Goal: Transaction & Acquisition: Purchase product/service

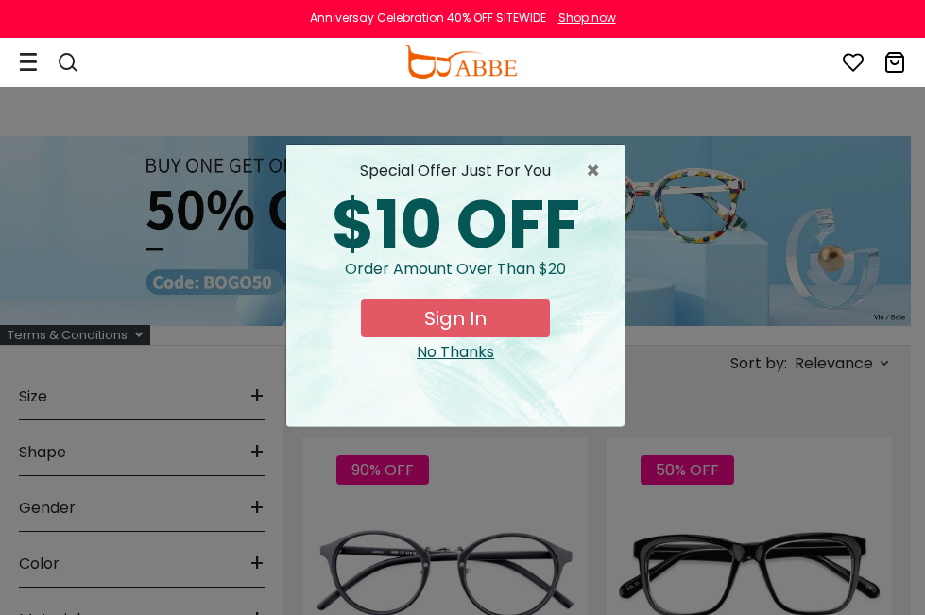
click at [118, 92] on button "Later" at bounding box center [500, 121] width 85 height 47
click at [118, 92] on div "No Thanks" at bounding box center [455, 352] width 308 height 23
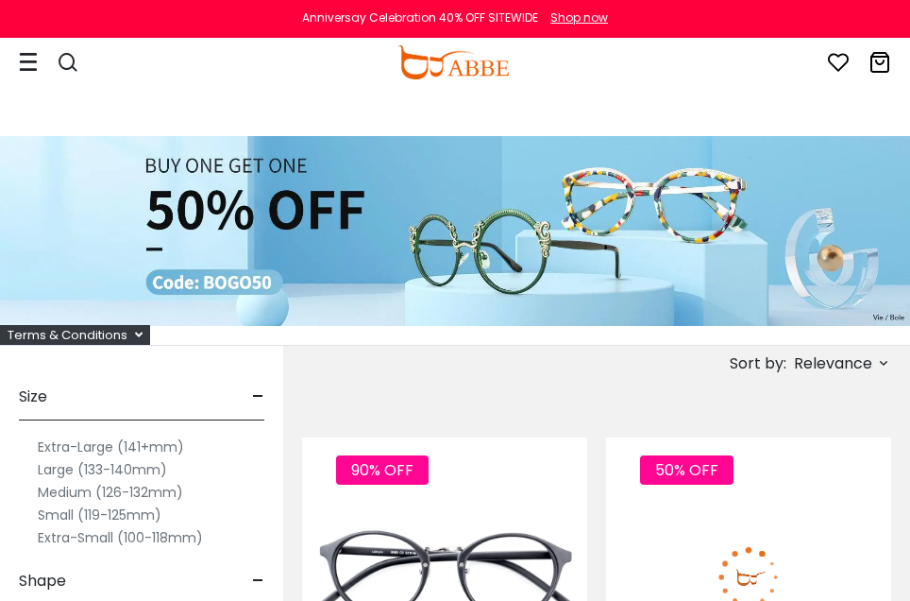
scroll to position [378, 0]
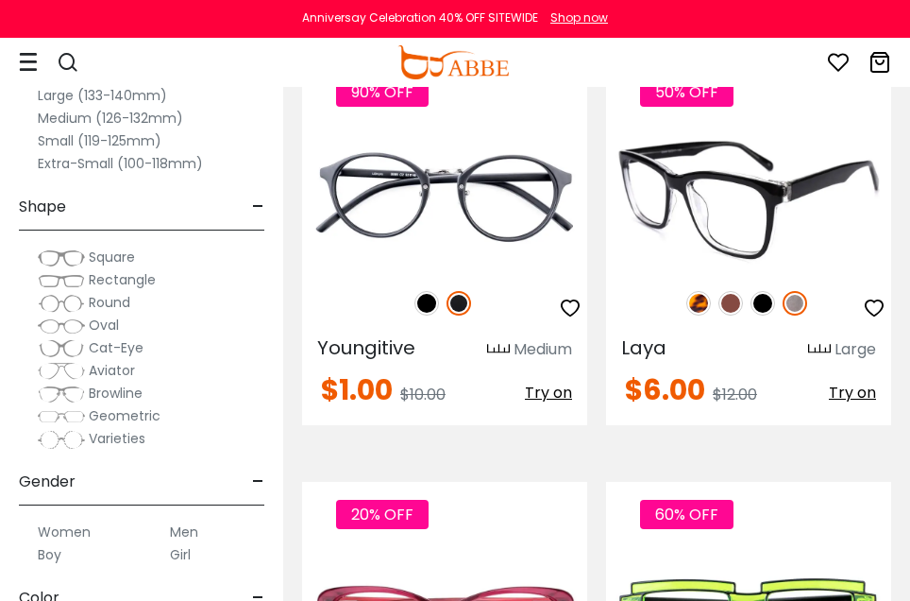
click at [118, 92] on span "Try on" at bounding box center [852, 393] width 47 height 22
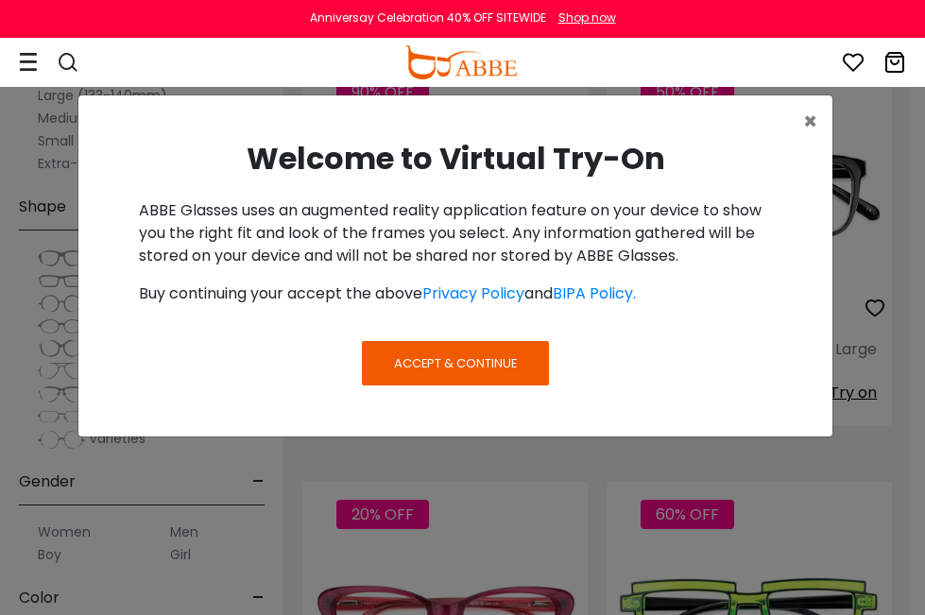
click at [118, 92] on span "Accept & Continue" at bounding box center [455, 363] width 123 height 18
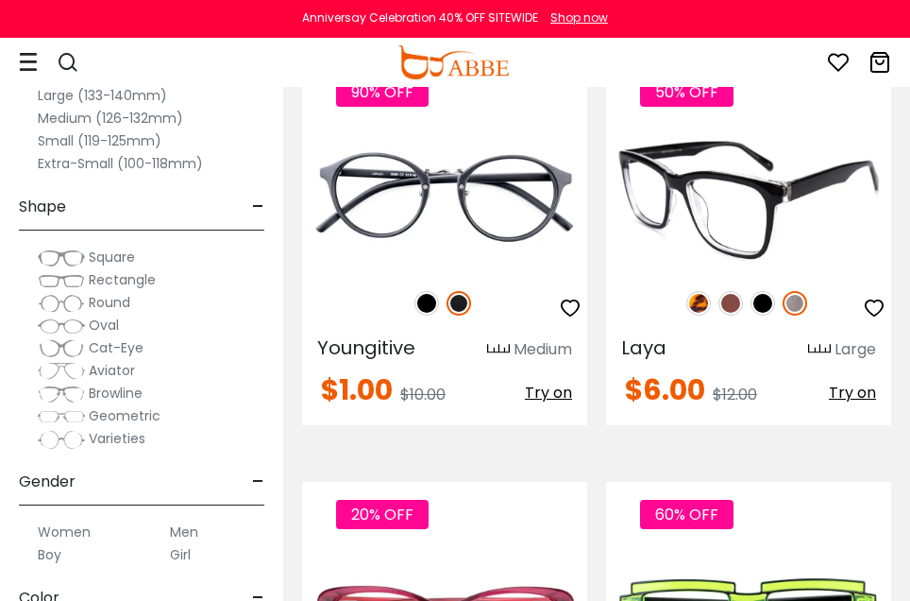
click at [118, 92] on img at bounding box center [748, 198] width 285 height 143
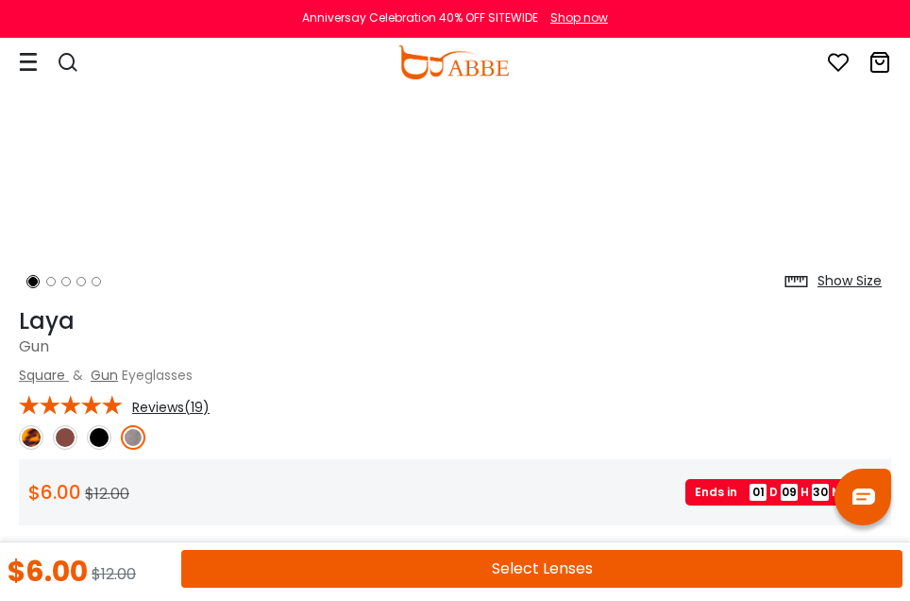
click at [384, 561] on button "Select Lenses" at bounding box center [541, 569] width 721 height 38
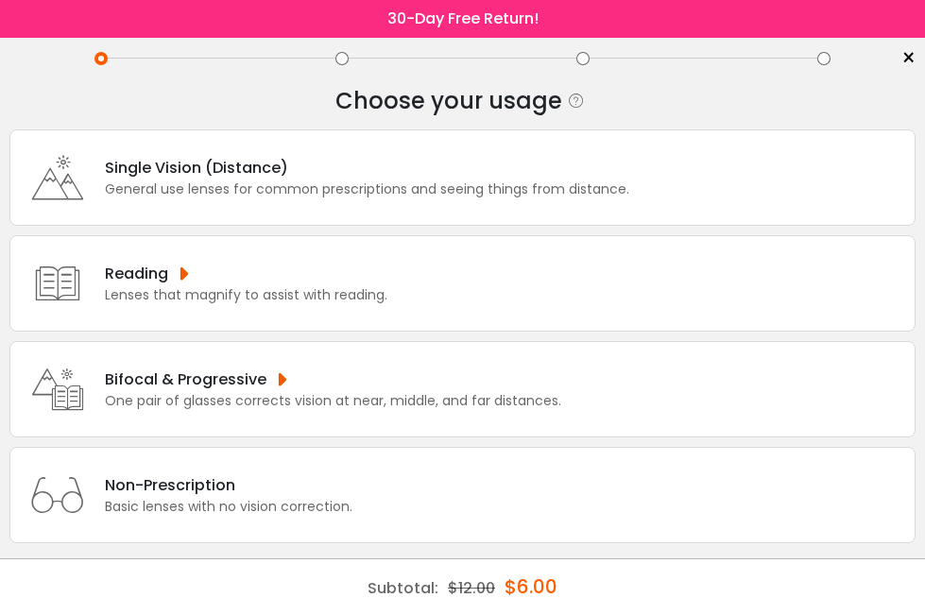
scroll to position [16, 0]
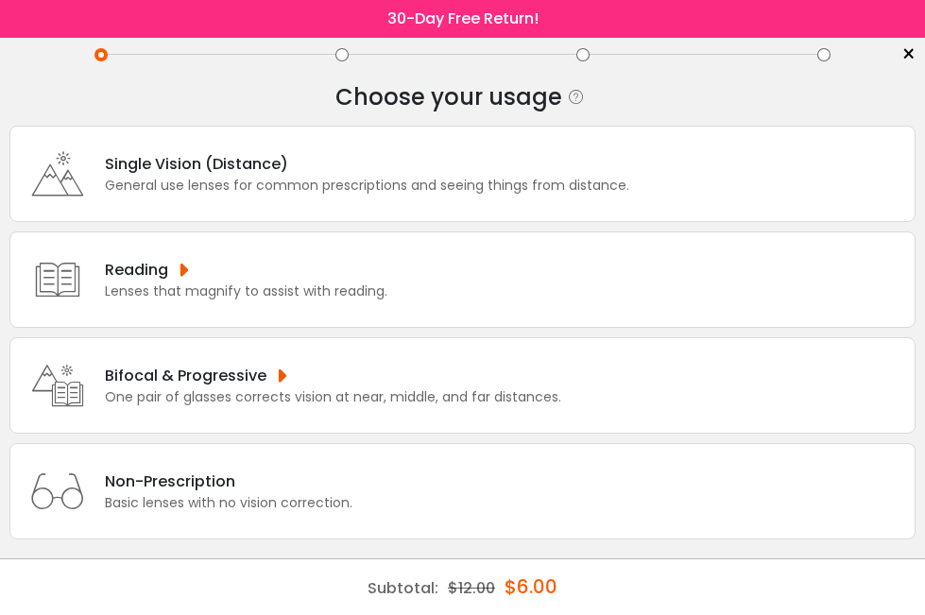
click at [254, 480] on div "Non-Prescription" at bounding box center [228, 481] width 247 height 24
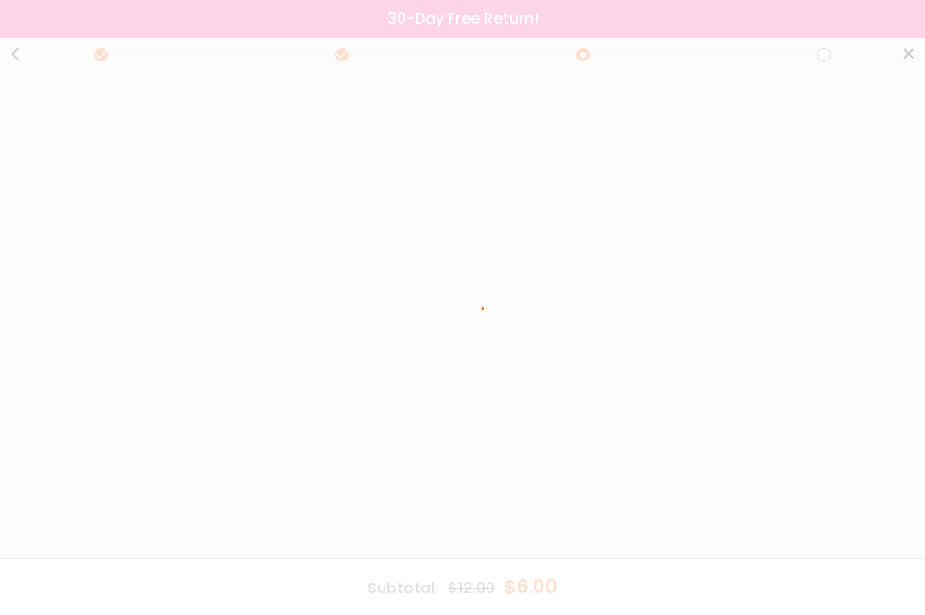
scroll to position [0, 0]
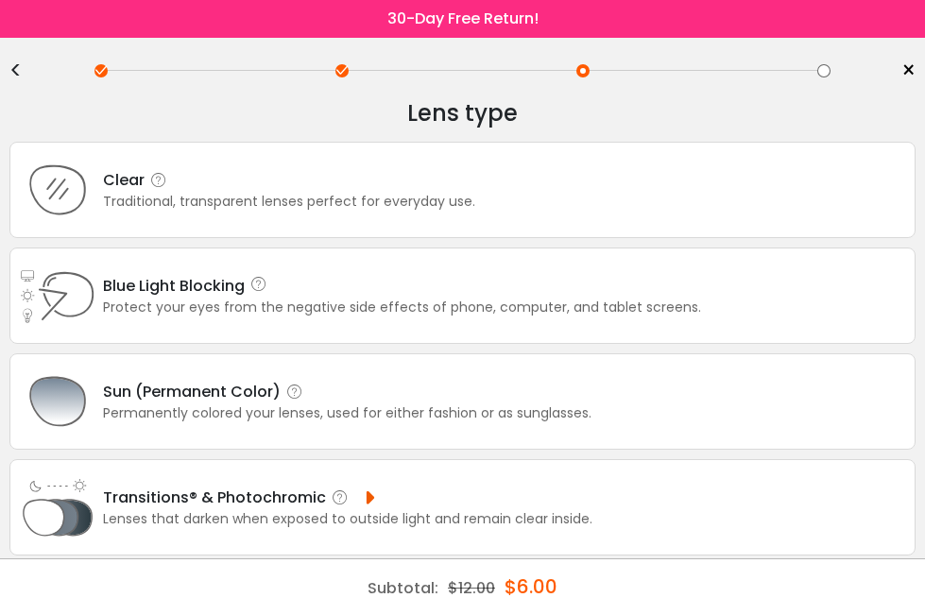
click at [391, 204] on div "Traditional, transparent lenses perfect for everyday use." at bounding box center [289, 202] width 372 height 20
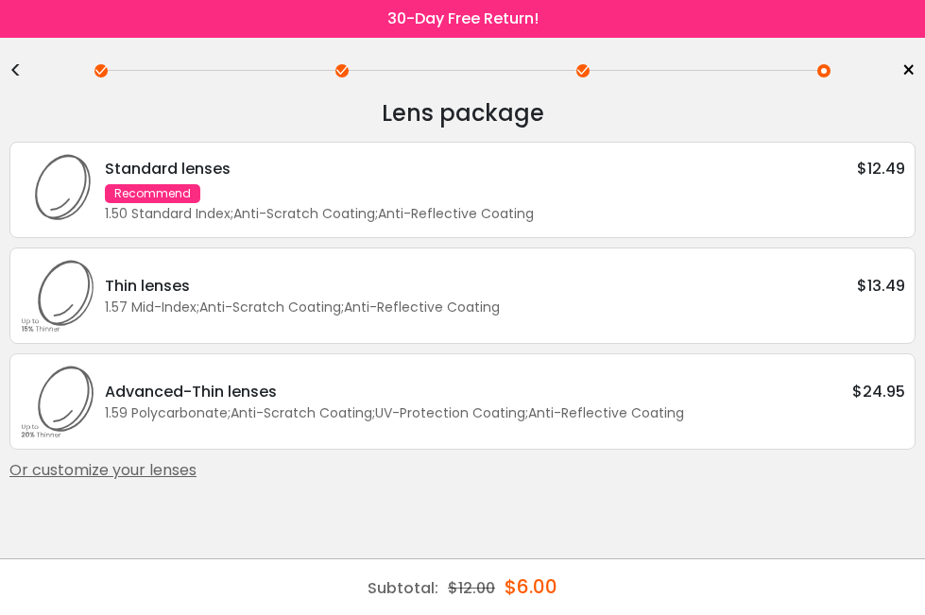
click at [300, 392] on div "Advanced-Thin lenses $24.95" at bounding box center [505, 392] width 800 height 24
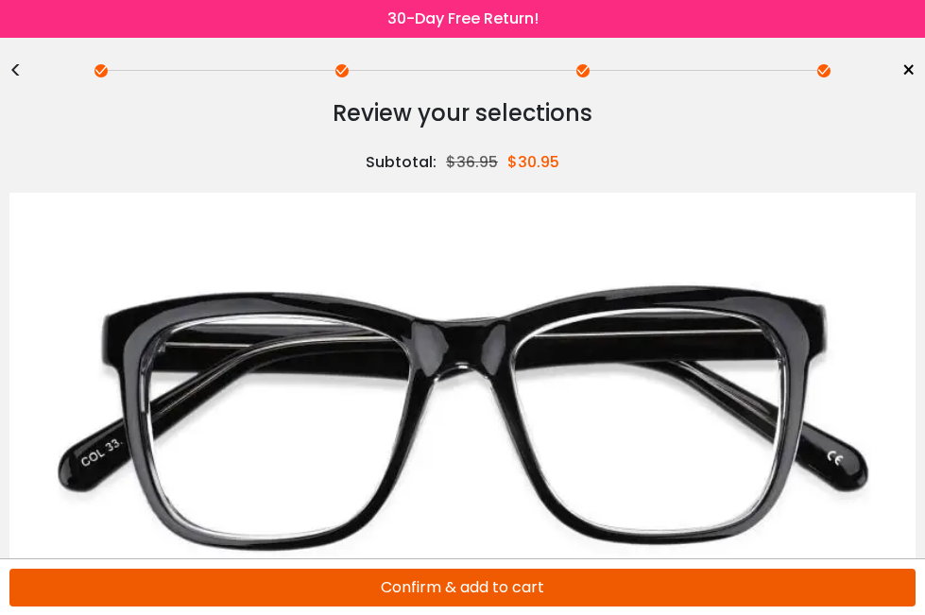
click at [528, 582] on button "Confirm & add to cart" at bounding box center [462, 587] width 906 height 38
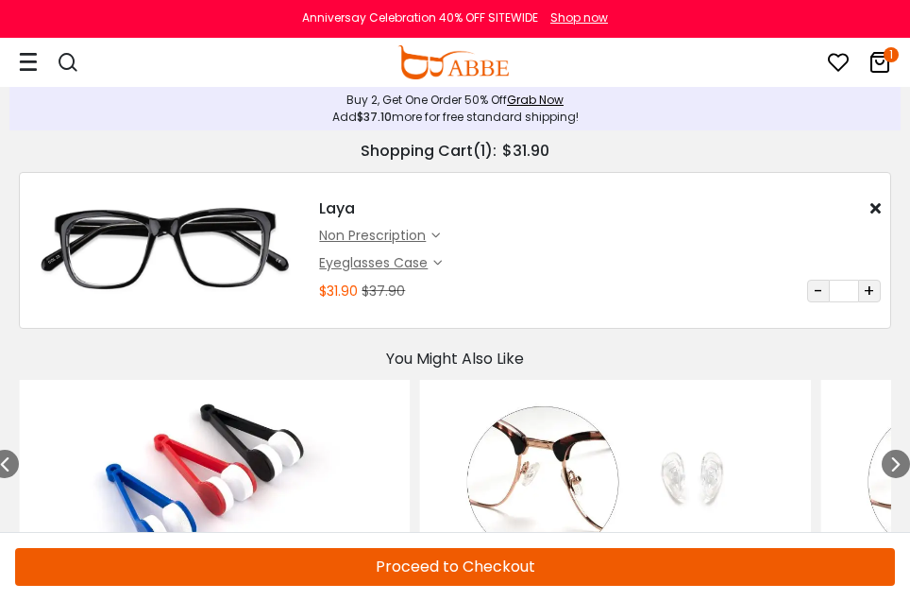
click at [871, 290] on button "+" at bounding box center [869, 291] width 23 height 23
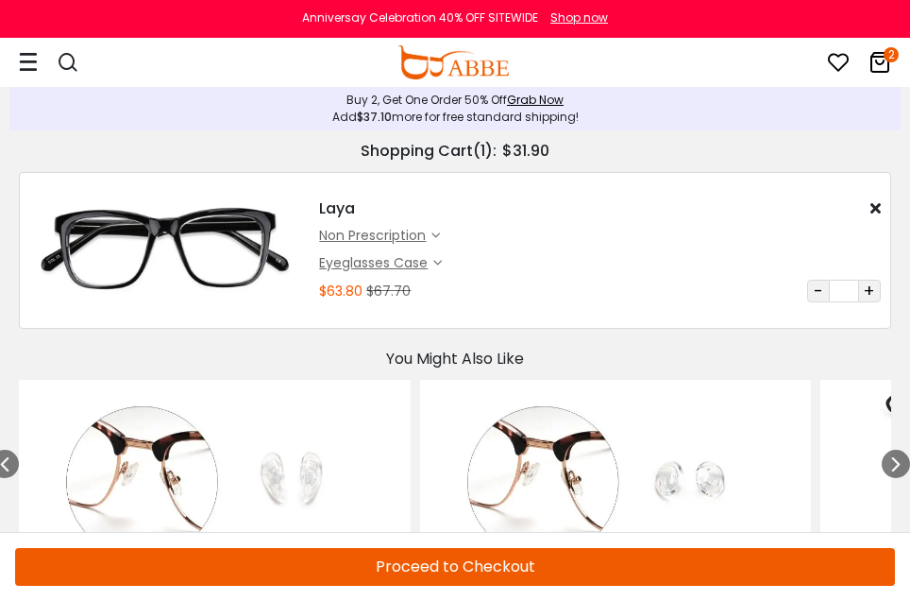
click at [568, 571] on button "Proceed to Checkout" at bounding box center [455, 567] width 880 height 38
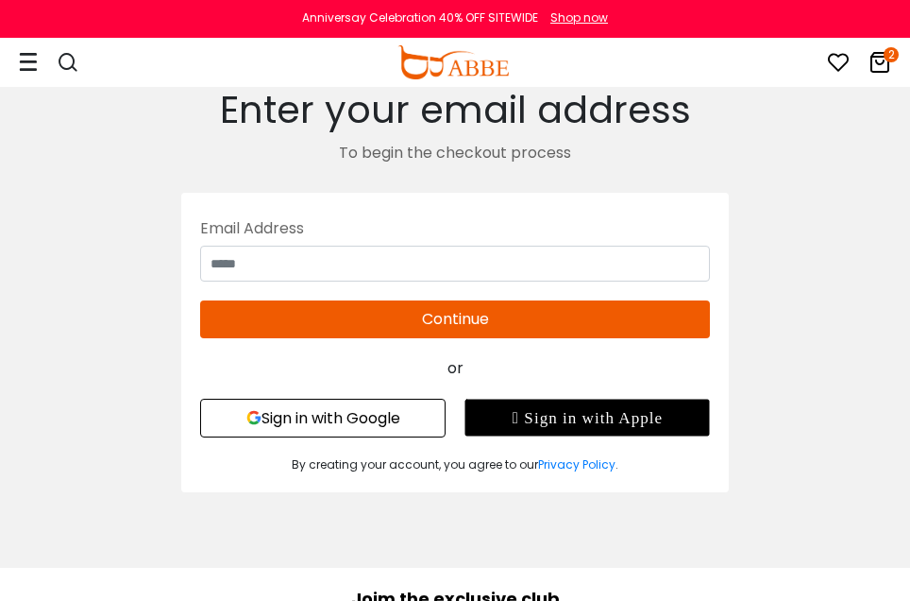
click at [889, 58] on icon "2" at bounding box center [891, 54] width 15 height 15
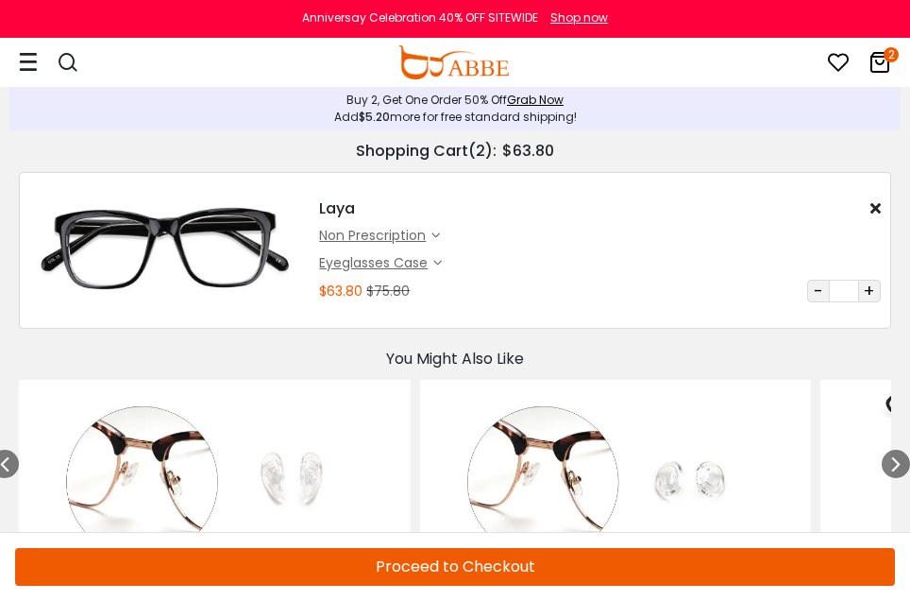
click at [534, 577] on button "Proceed to Checkout" at bounding box center [455, 567] width 880 height 38
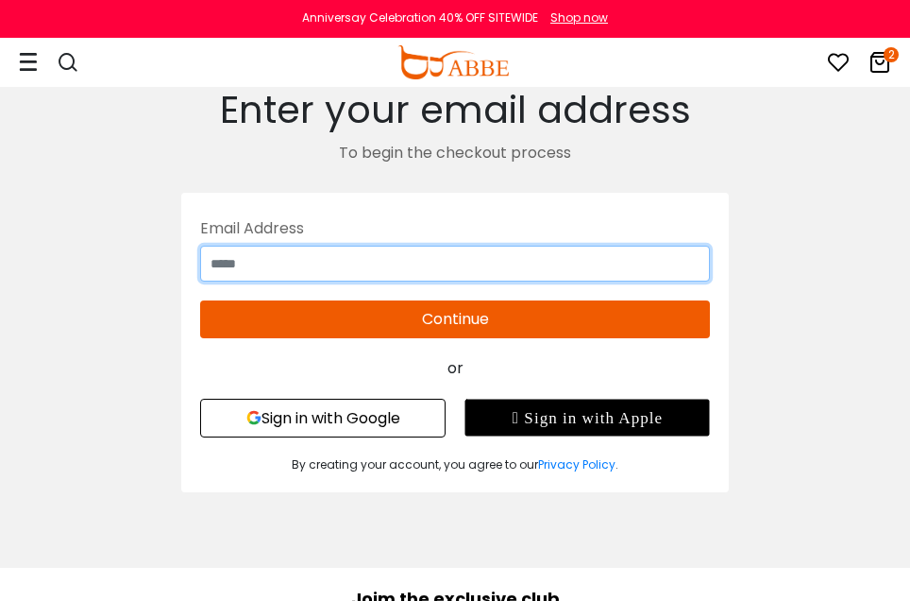
click at [456, 273] on input "text" at bounding box center [455, 264] width 510 height 36
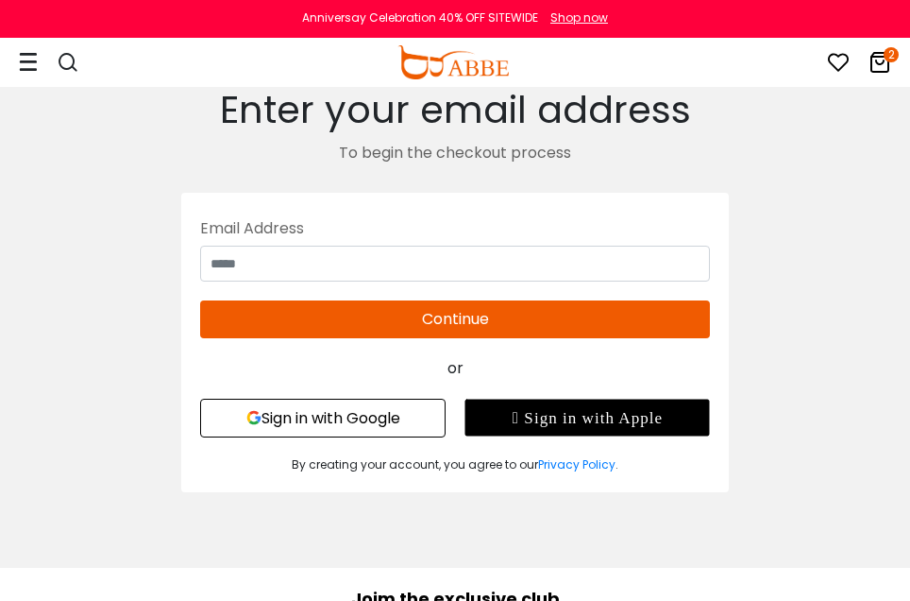
click at [364, 427] on button "Sign in with Google" at bounding box center [323, 418] width 246 height 39
click at [388, 416] on button "Sign in with Google" at bounding box center [323, 418] width 246 height 39
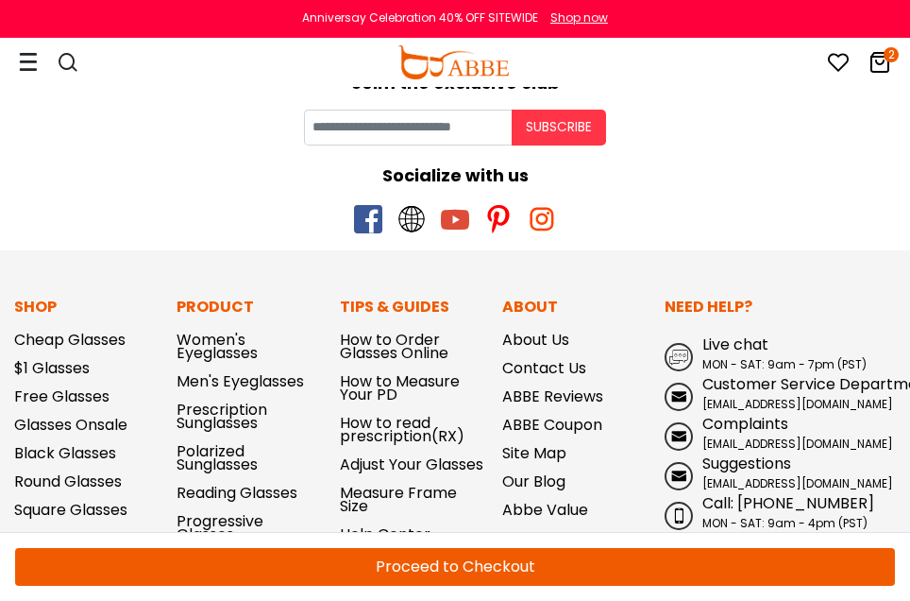
scroll to position [661, 0]
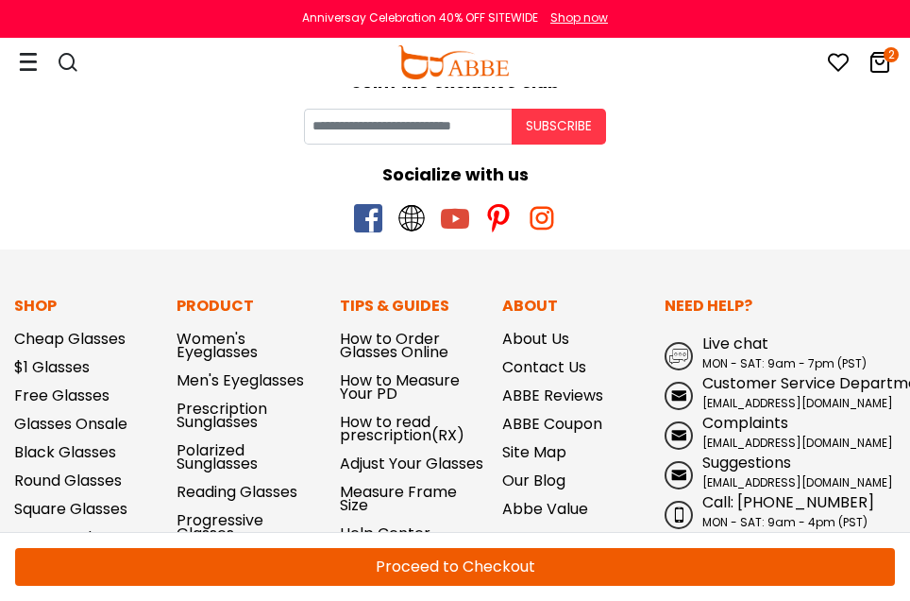
click at [491, 563] on button "Proceed to Checkout" at bounding box center [455, 567] width 880 height 38
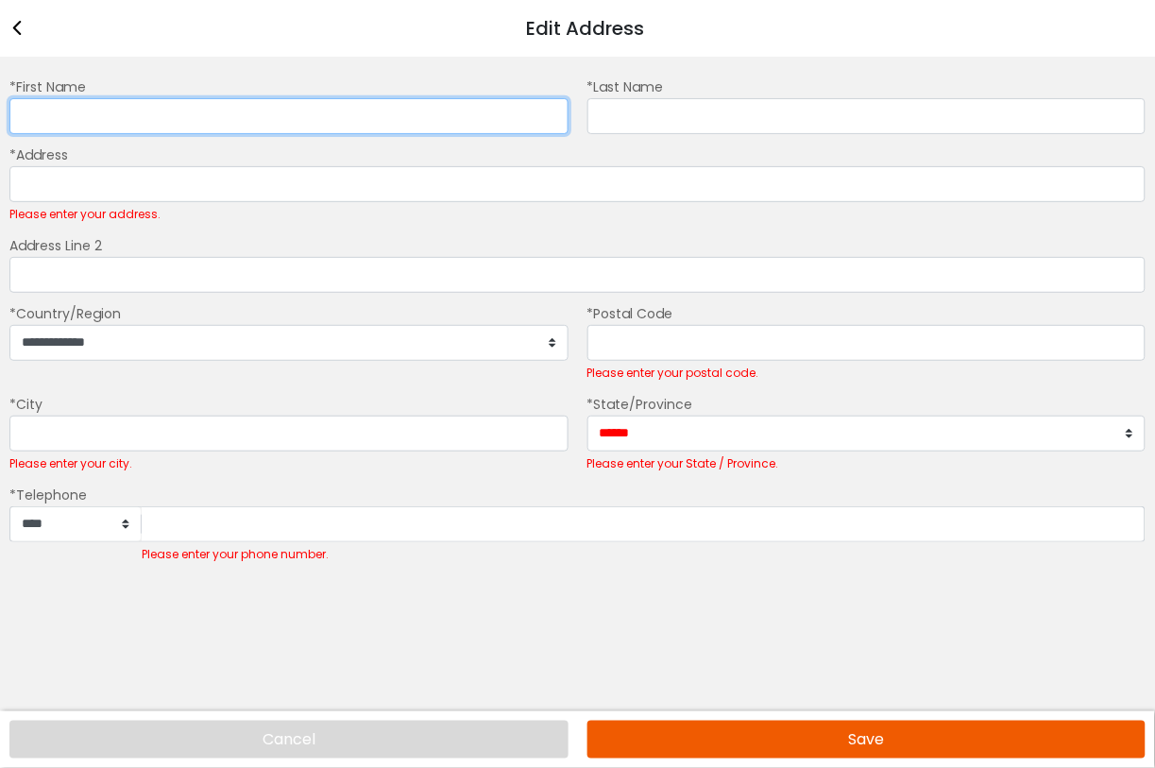
click at [270, 106] on input "*First Name" at bounding box center [288, 116] width 559 height 36
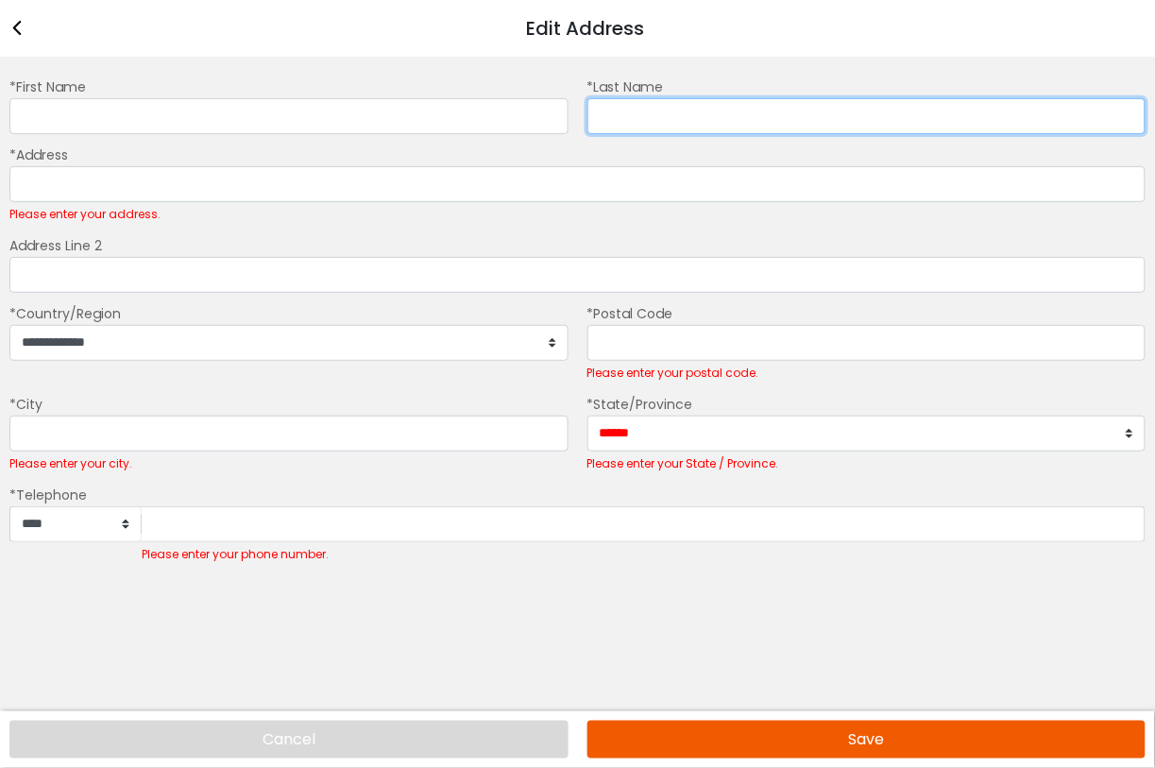
click at [640, 128] on input "*Last Name" at bounding box center [866, 116] width 559 height 36
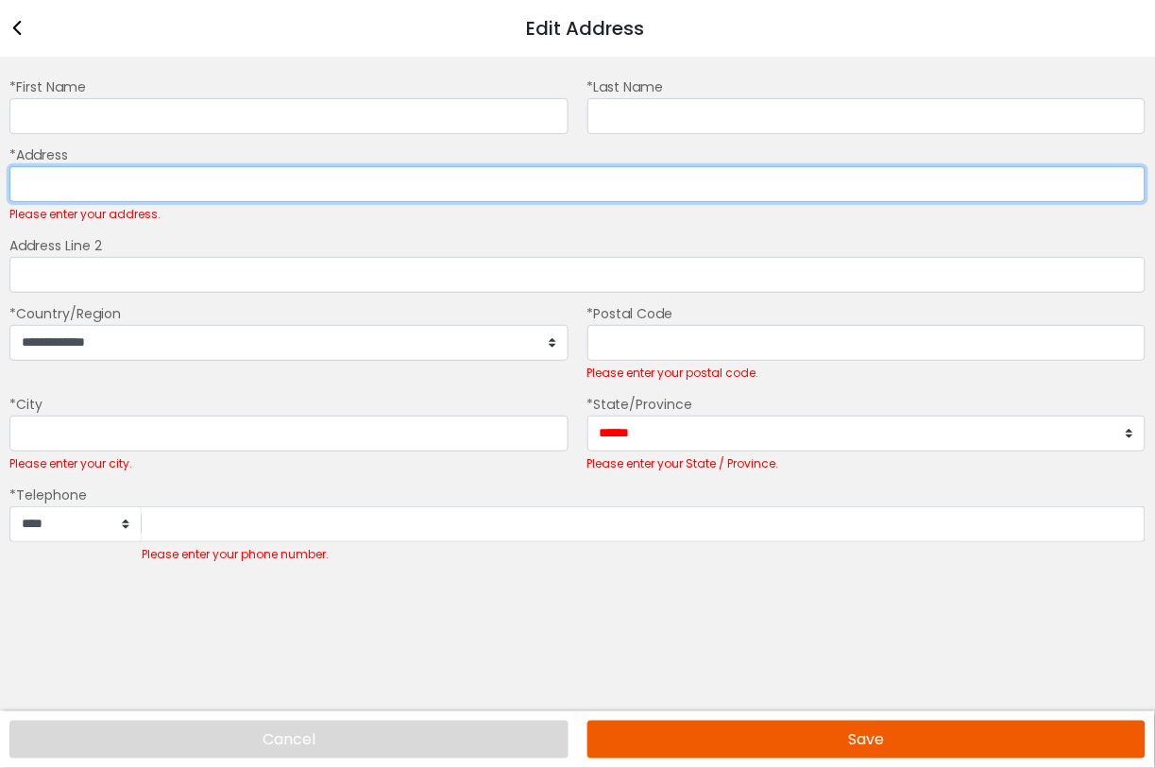
click at [540, 184] on input "*Address" at bounding box center [577, 184] width 1136 height 36
